Goal: Information Seeking & Learning: Learn about a topic

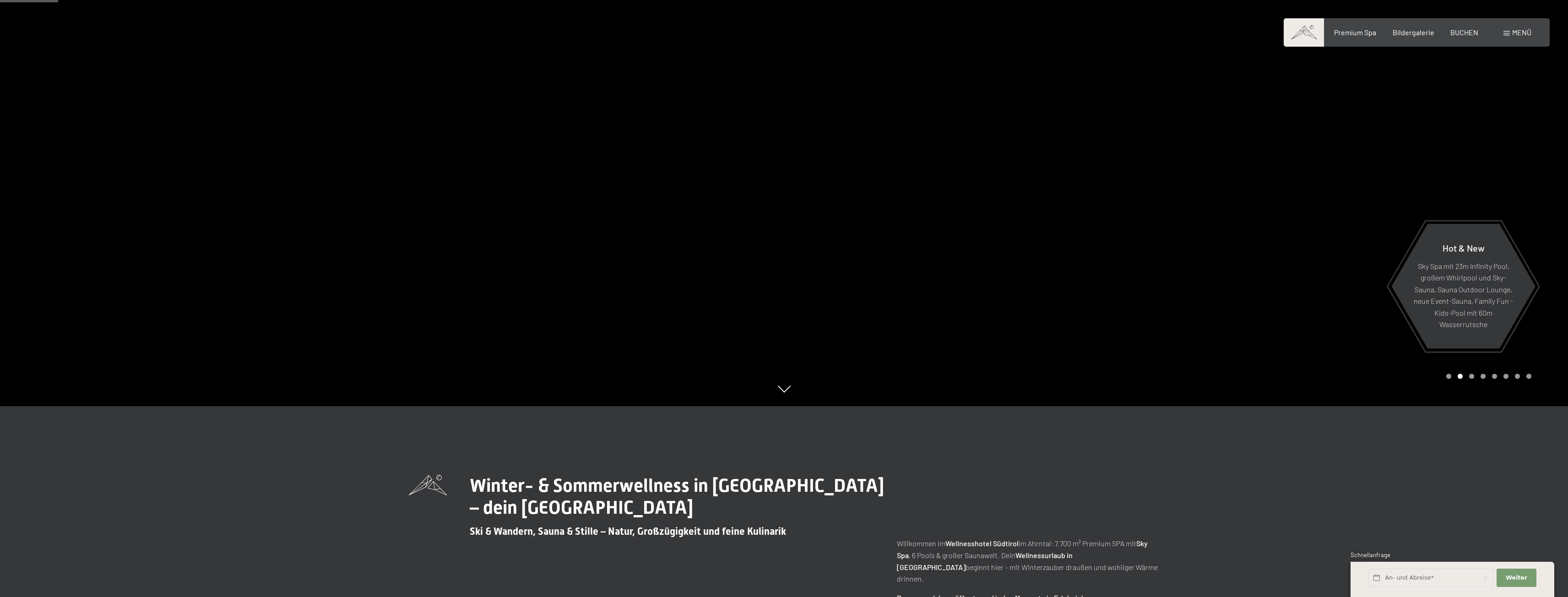
scroll to position [275, 0]
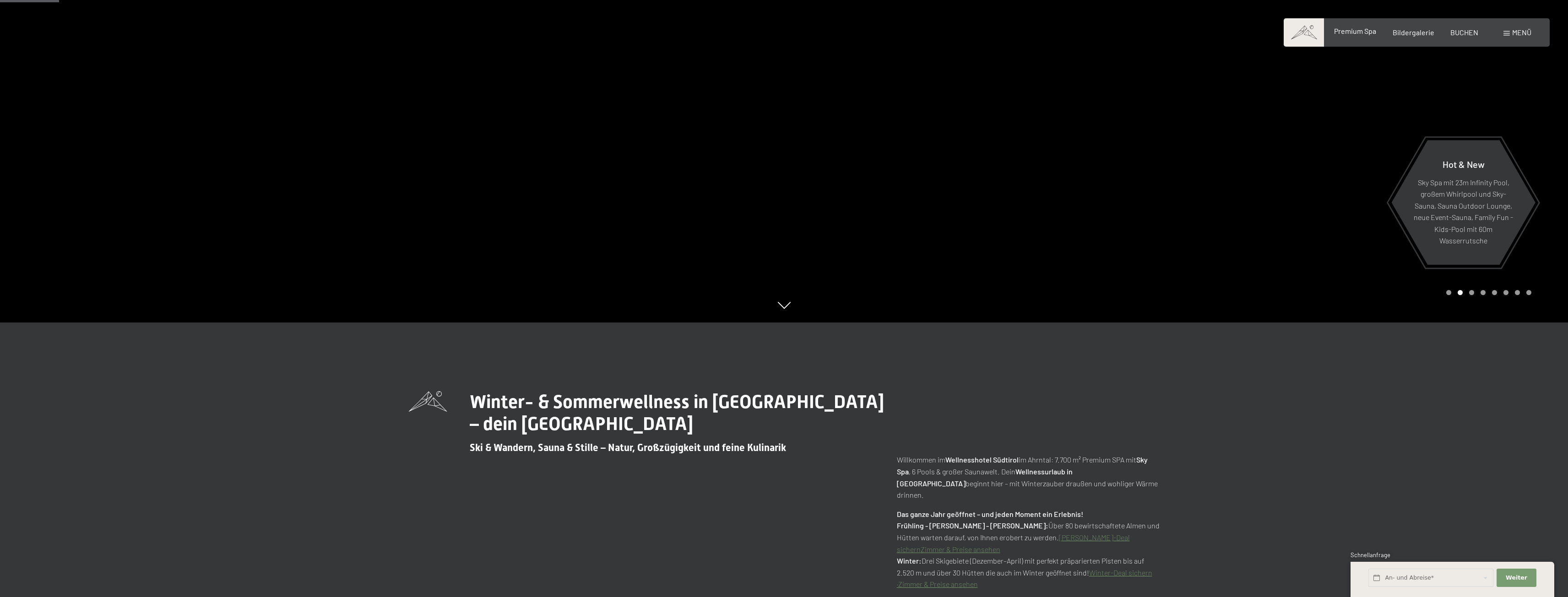
click at [1358, 32] on span "Premium Spa" at bounding box center [1354, 31] width 42 height 8
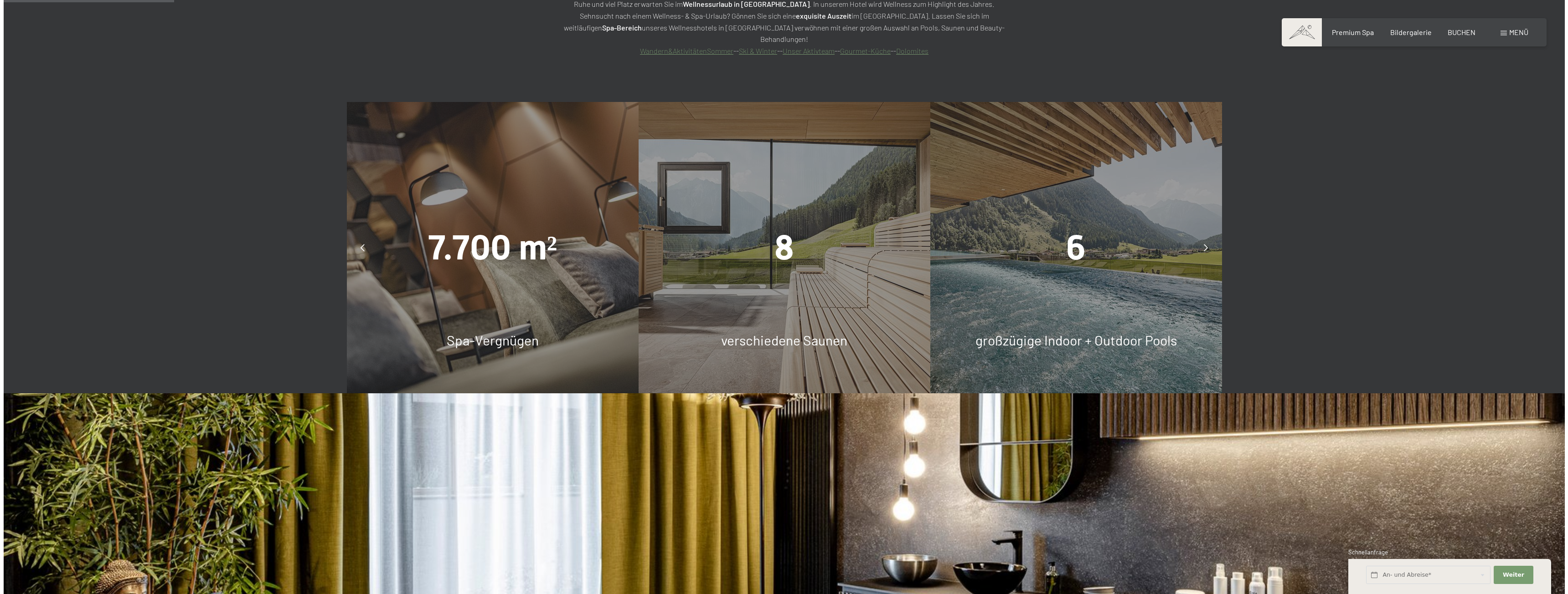
scroll to position [956, 0]
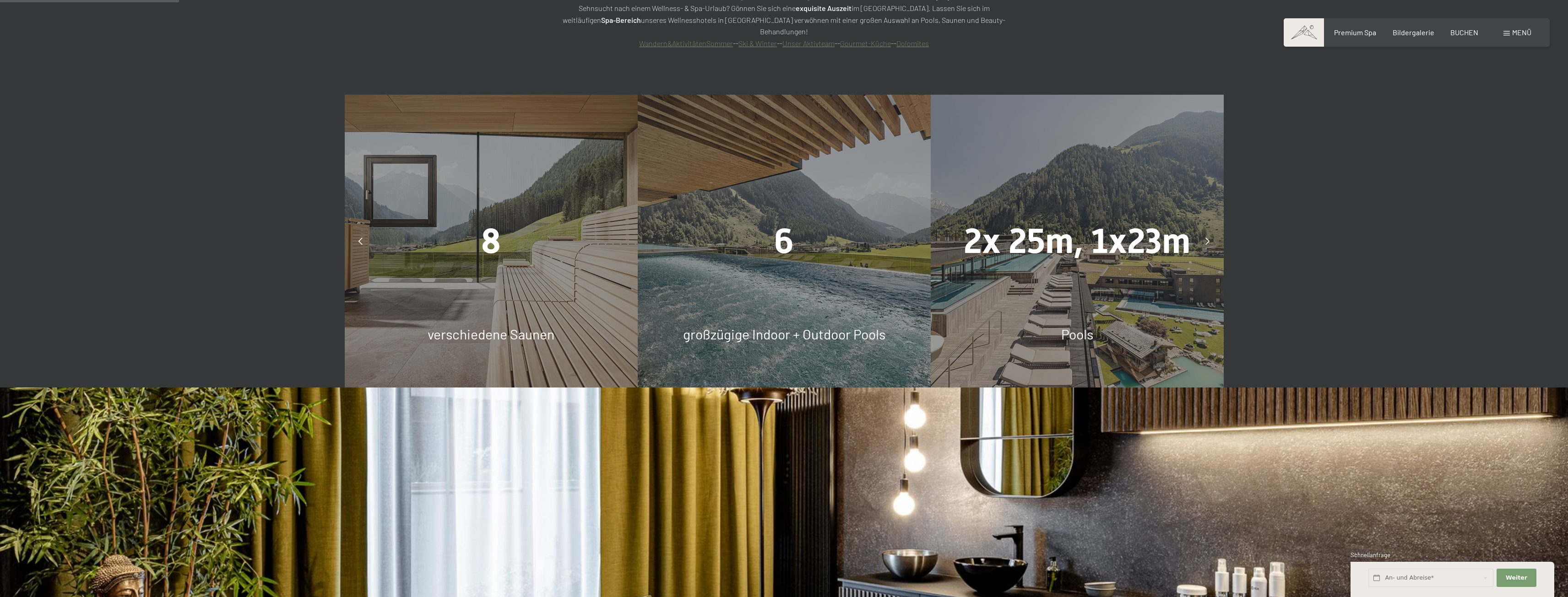
click at [1206, 238] on icon at bounding box center [1207, 241] width 4 height 7
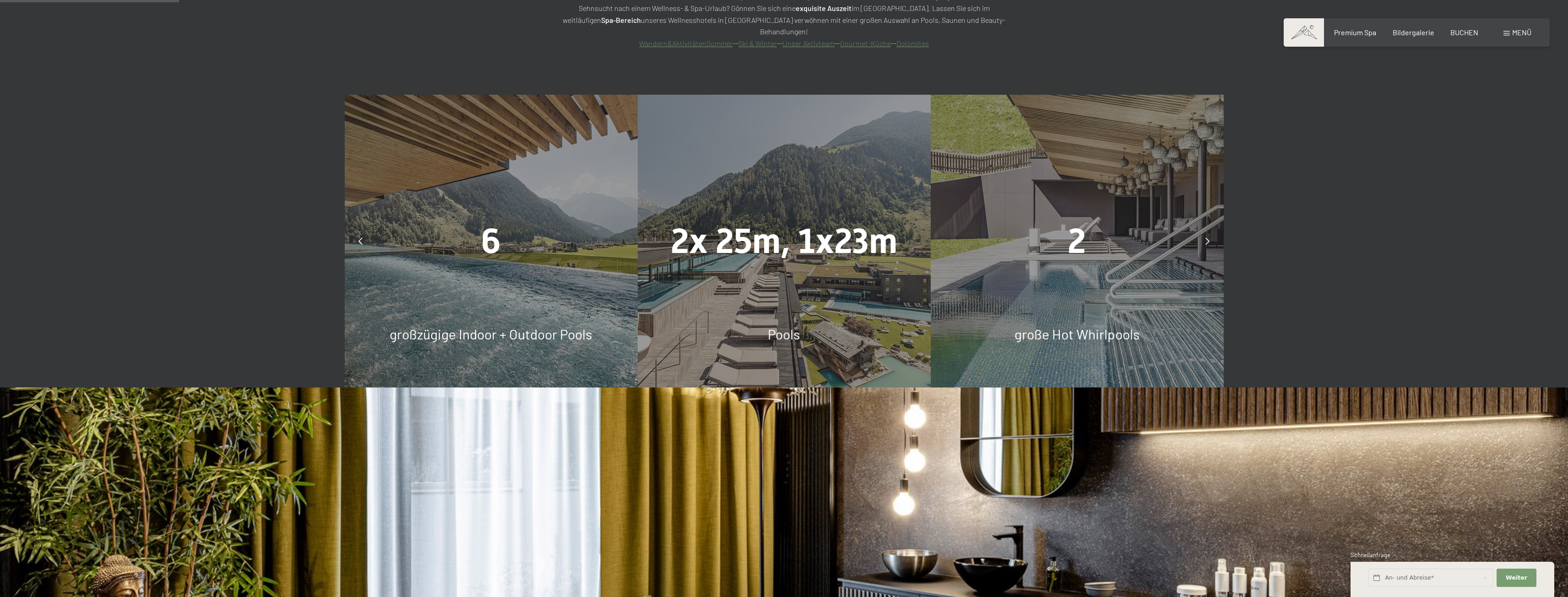
click at [1207, 238] on icon at bounding box center [1207, 241] width 4 height 7
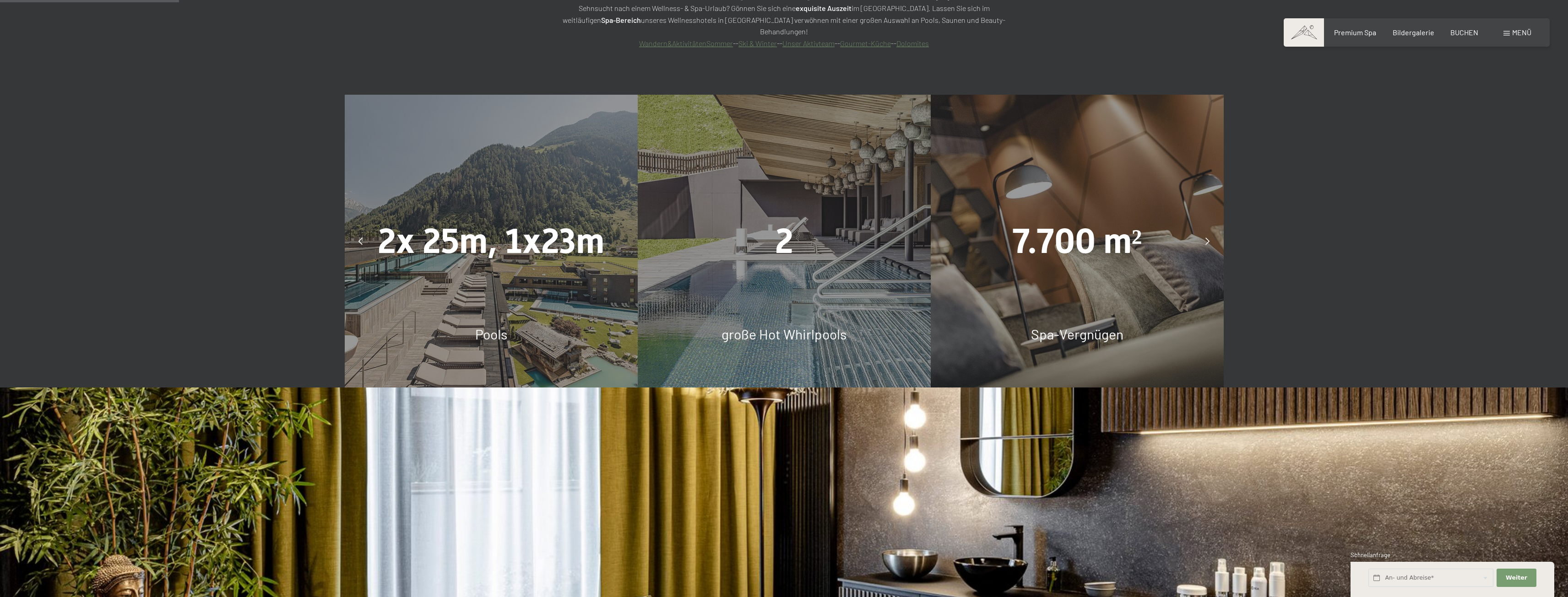
click at [1524, 32] on span "Menü" at bounding box center [1522, 32] width 19 height 8
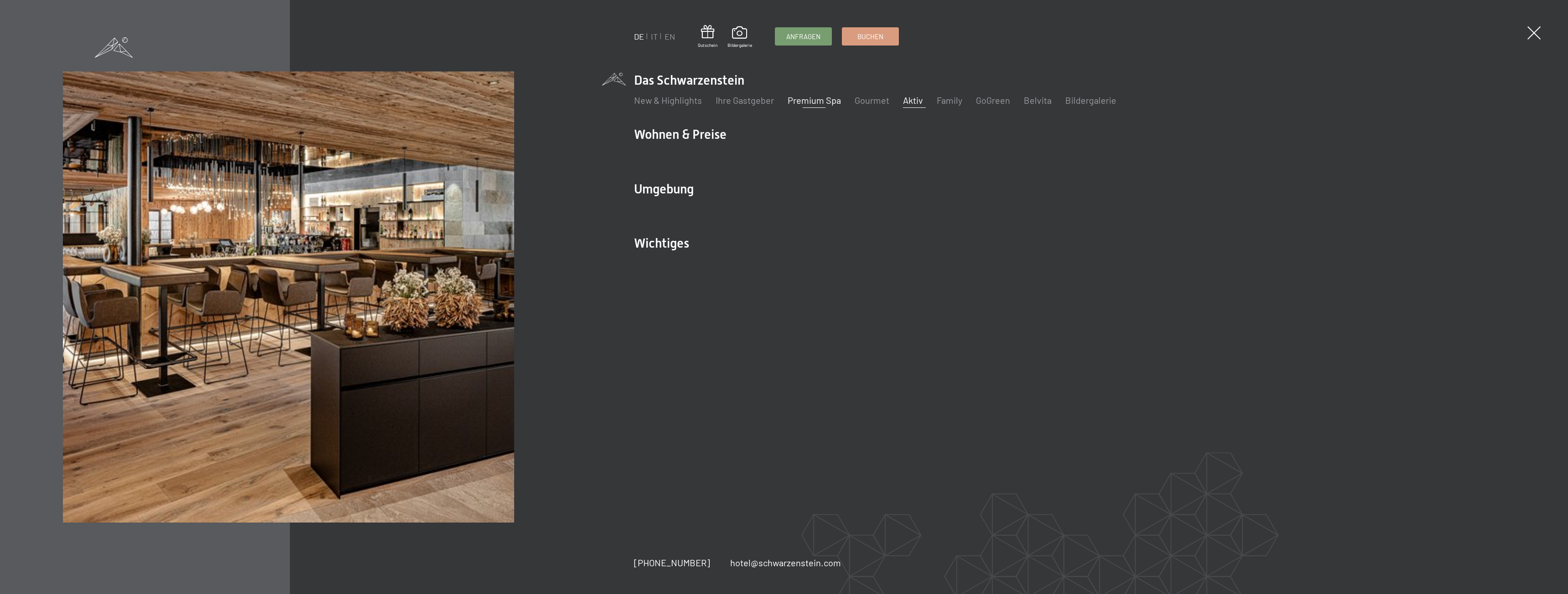
click at [919, 100] on link "Aktiv" at bounding box center [913, 101] width 20 height 11
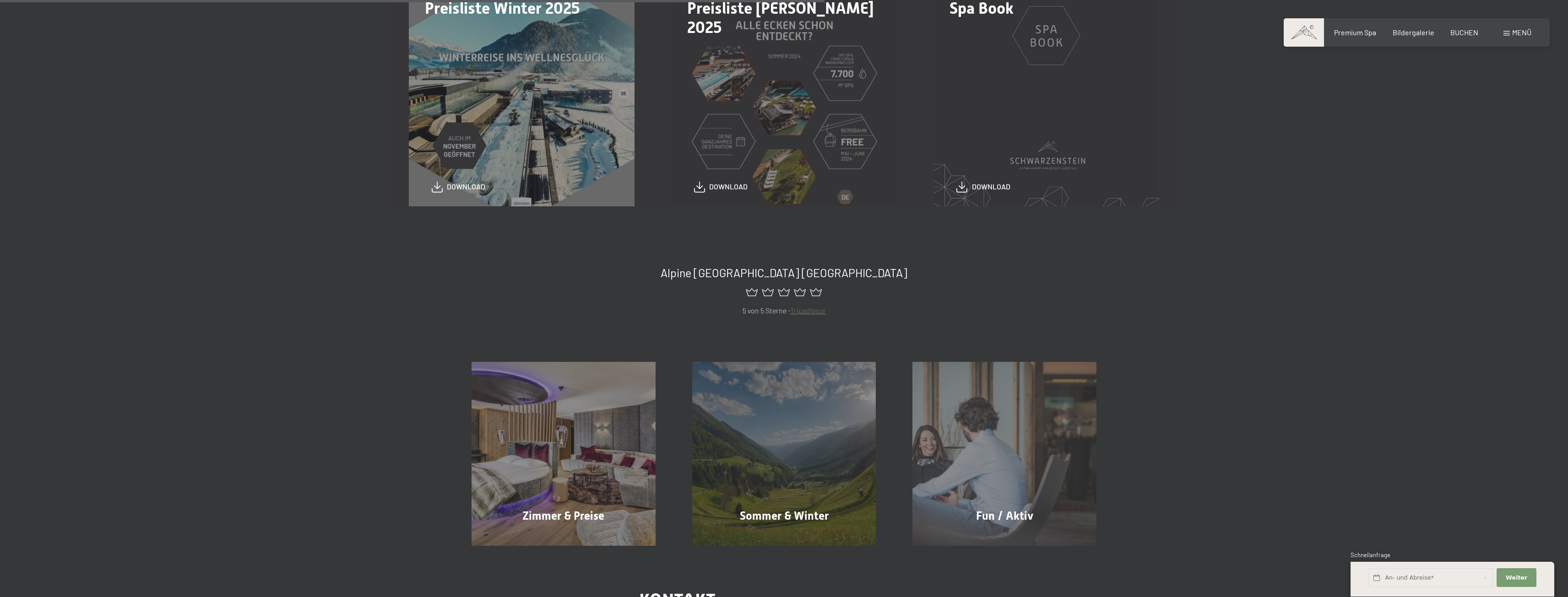
scroll to position [458, 0]
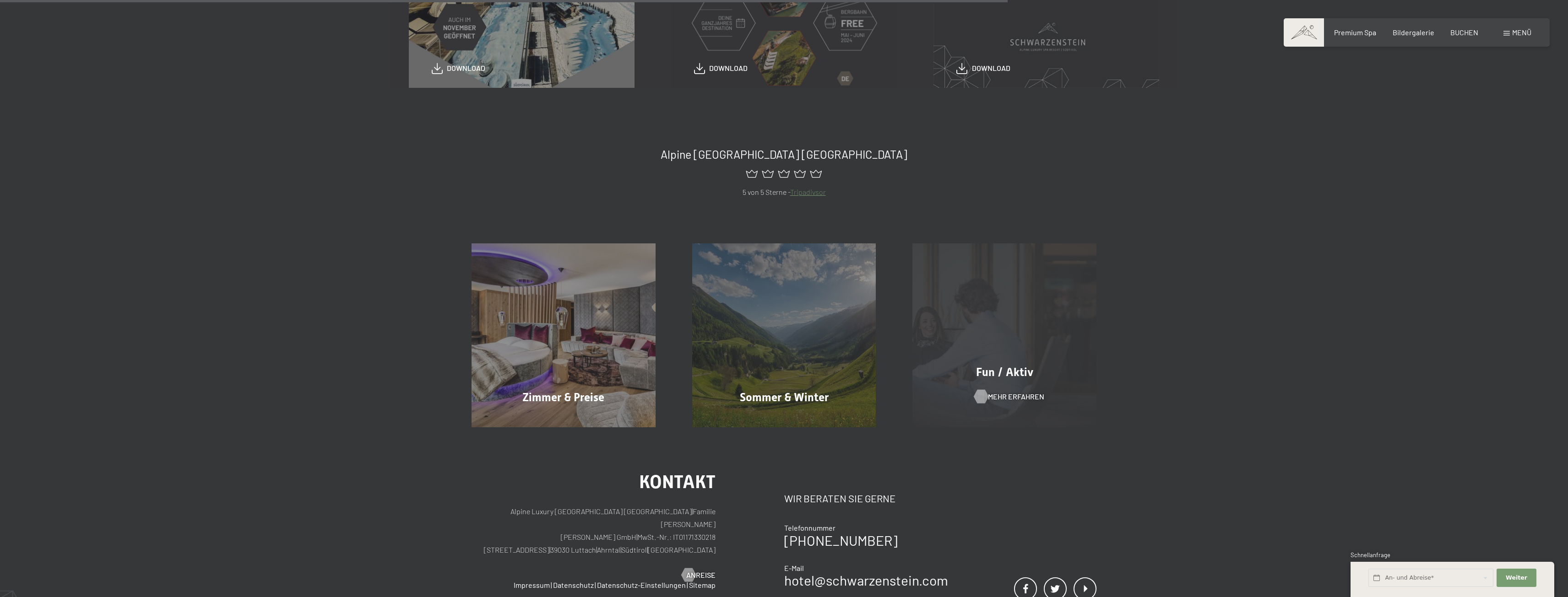
click at [1011, 396] on span "Mehr erfahren" at bounding box center [1016, 396] width 57 height 10
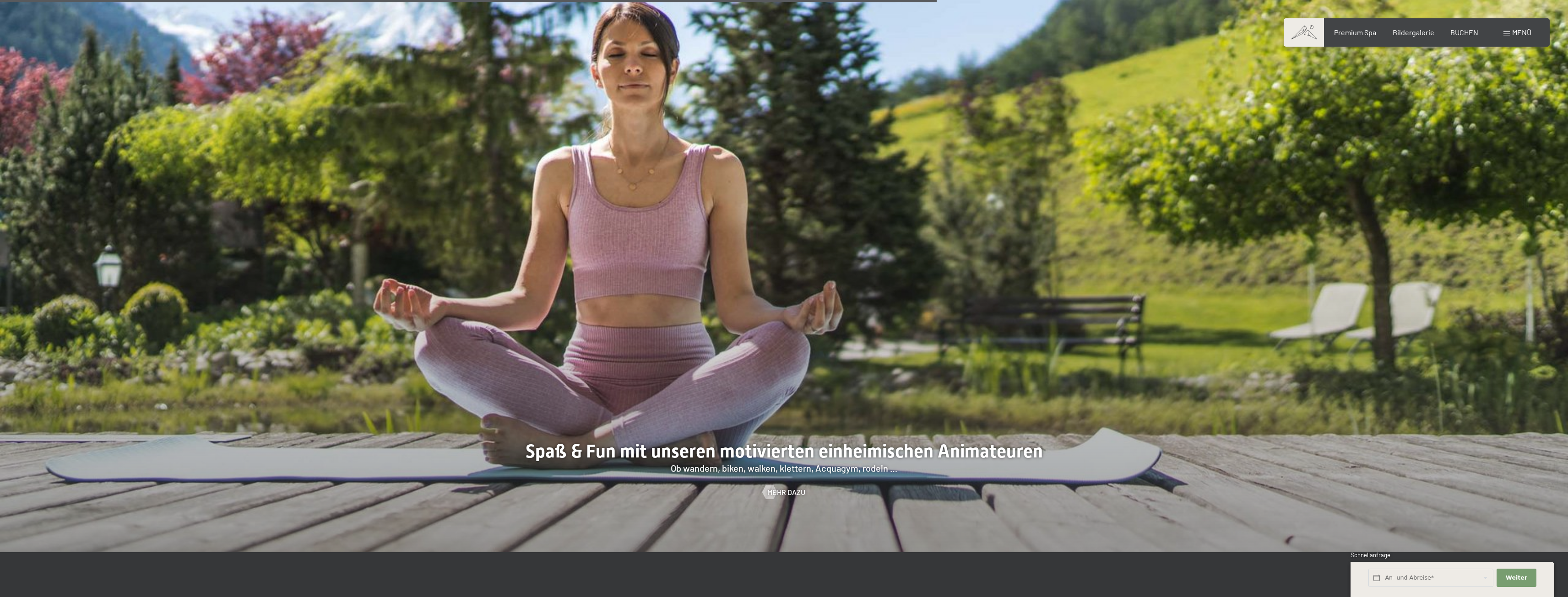
scroll to position [1923, 0]
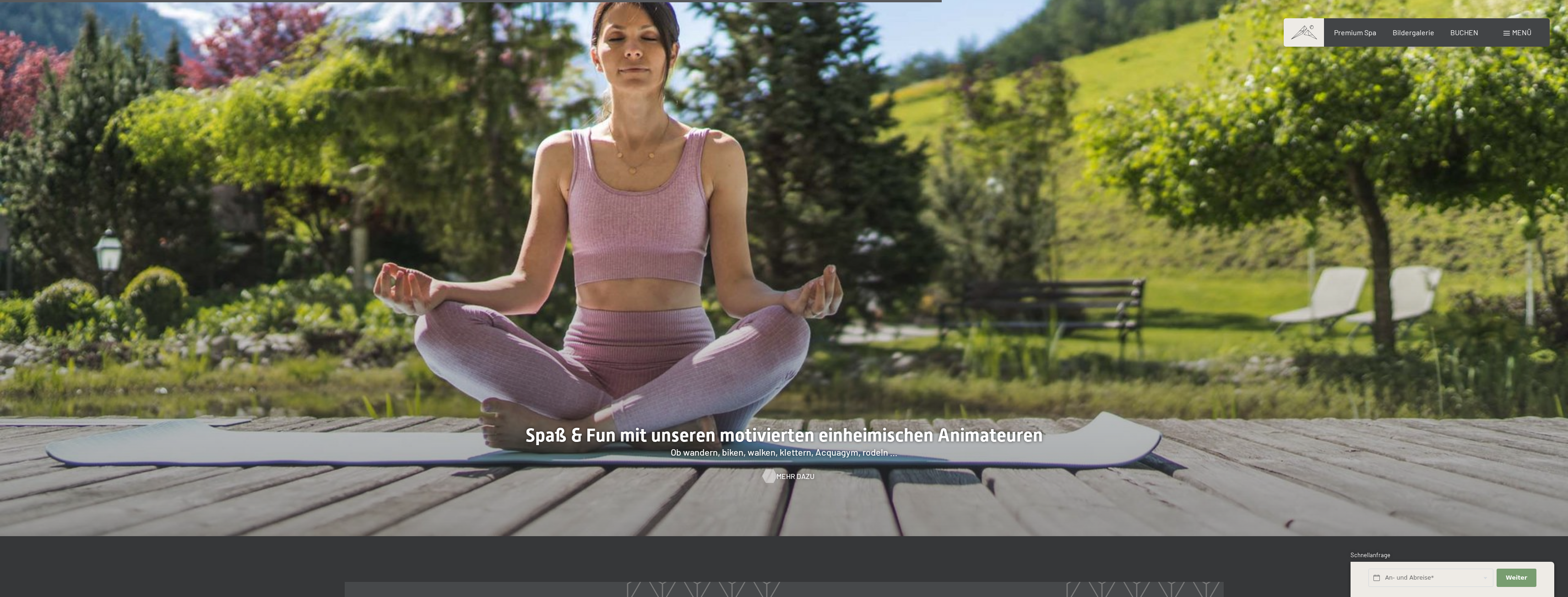
click at [787, 478] on span "Mehr dazu" at bounding box center [795, 476] width 38 height 10
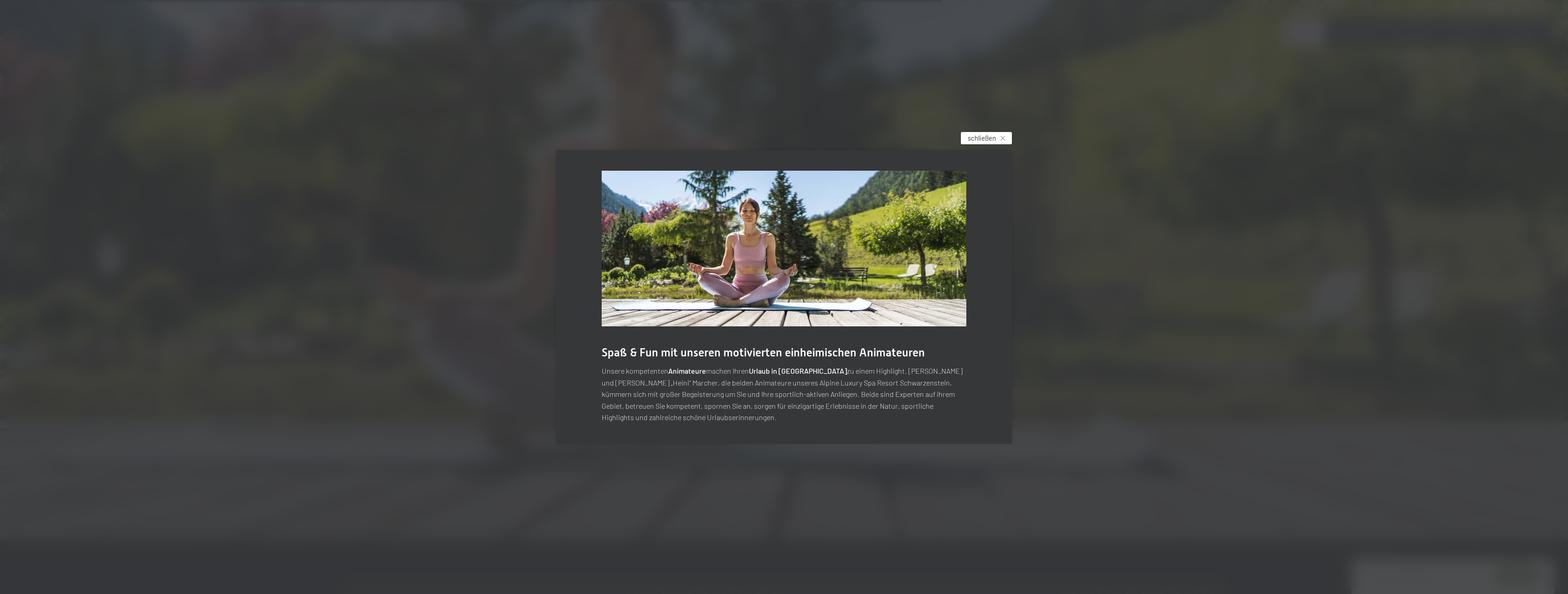
click at [991, 135] on span "schließen" at bounding box center [982, 138] width 29 height 9
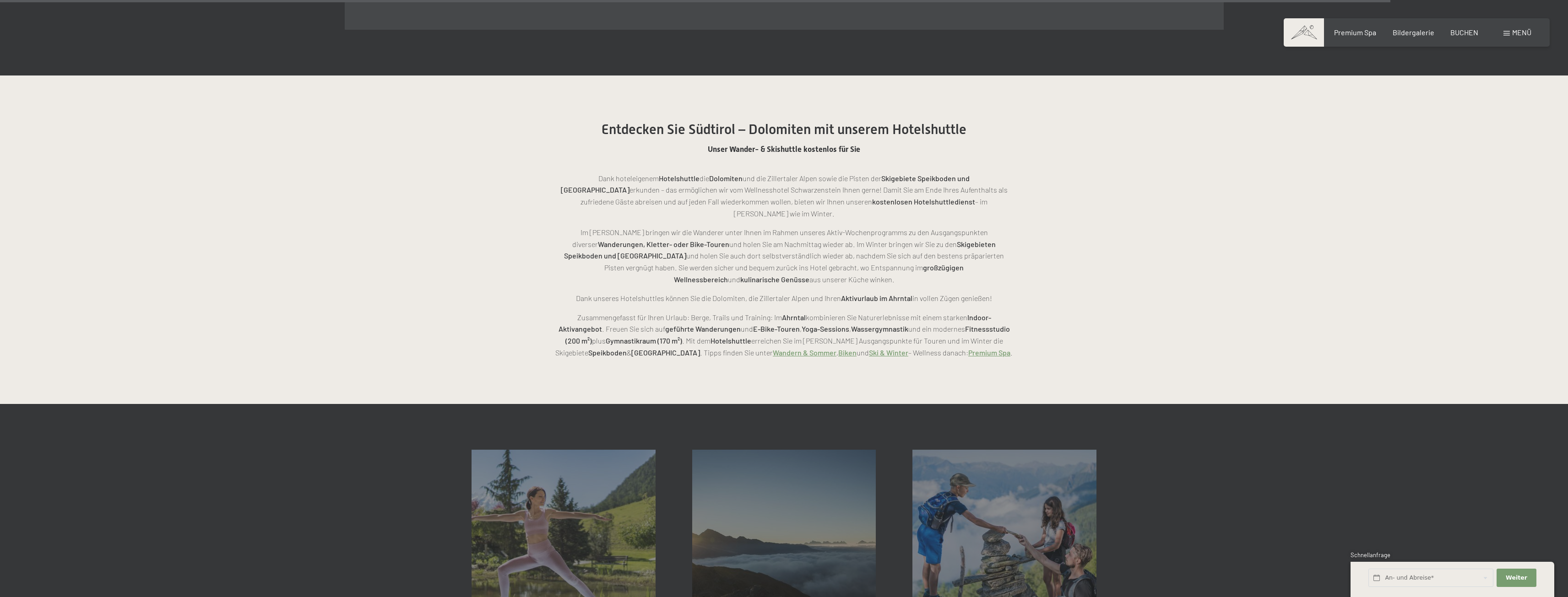
scroll to position [2838, 0]
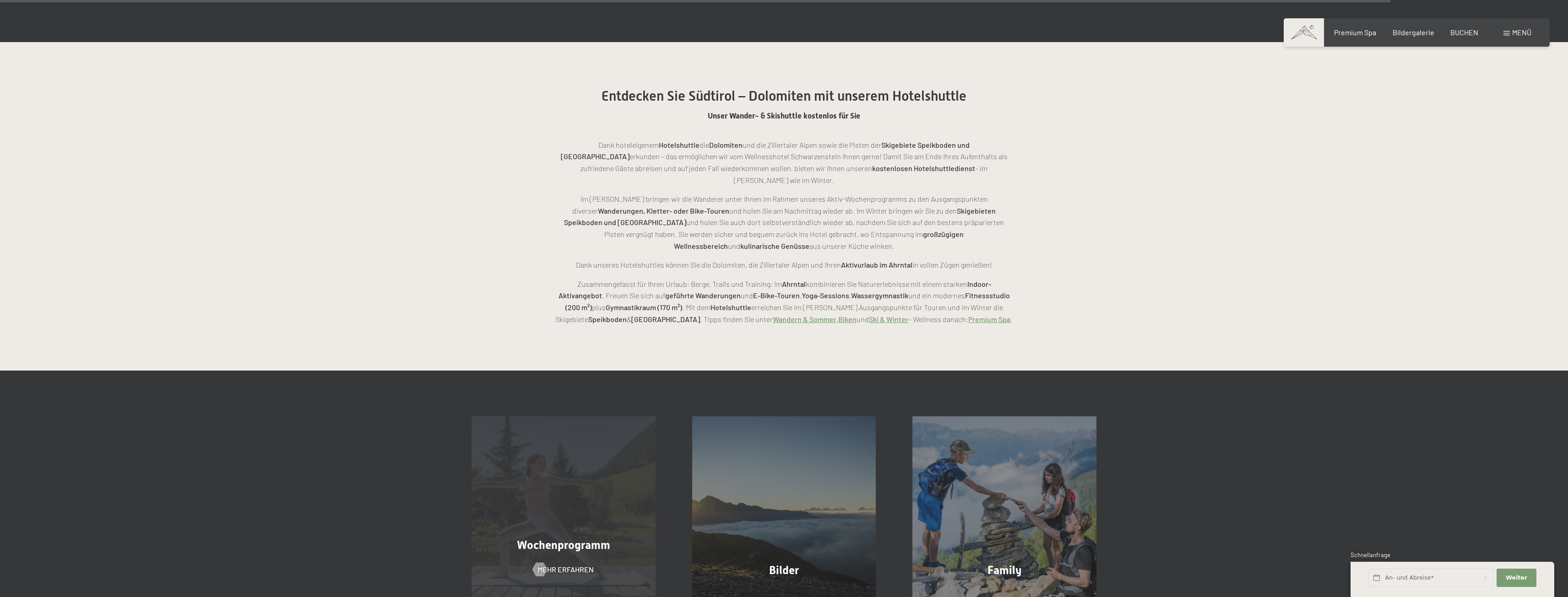
click at [559, 538] on div "Wochenprogramm" at bounding box center [564, 545] width 221 height 16
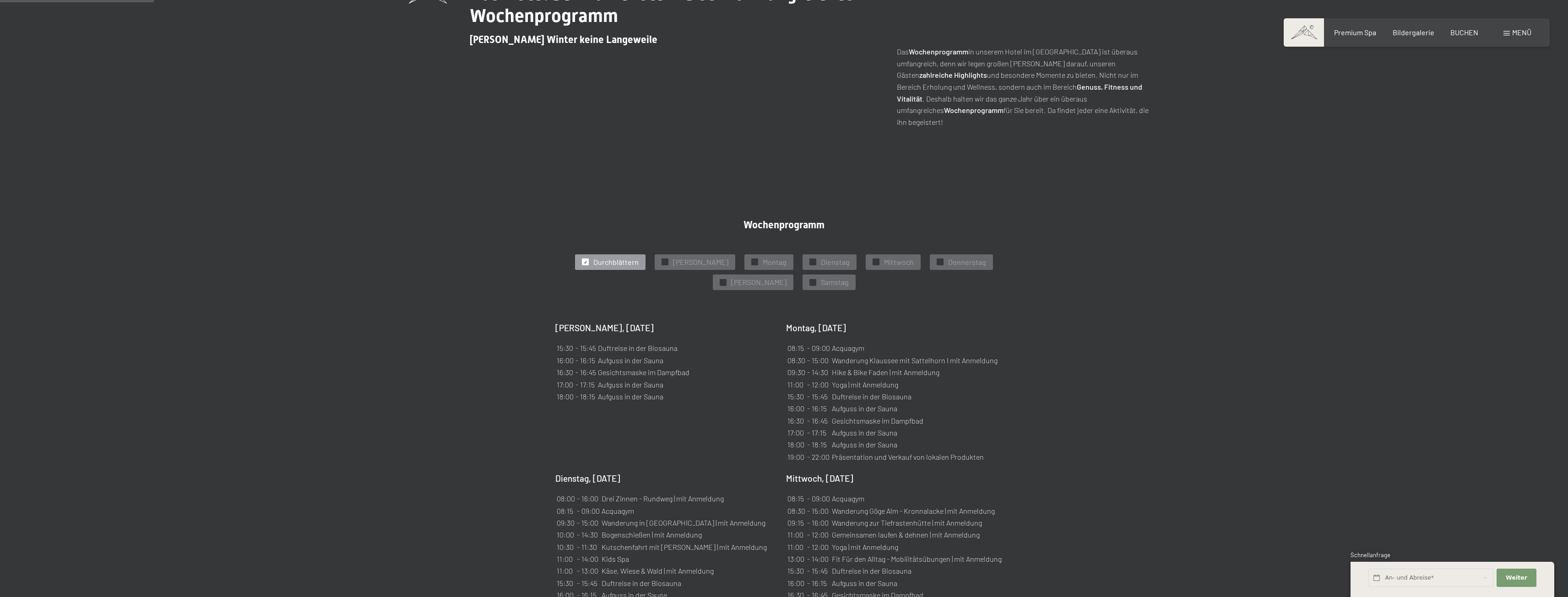
scroll to position [412, 0]
